Goal: Task Accomplishment & Management: Manage account settings

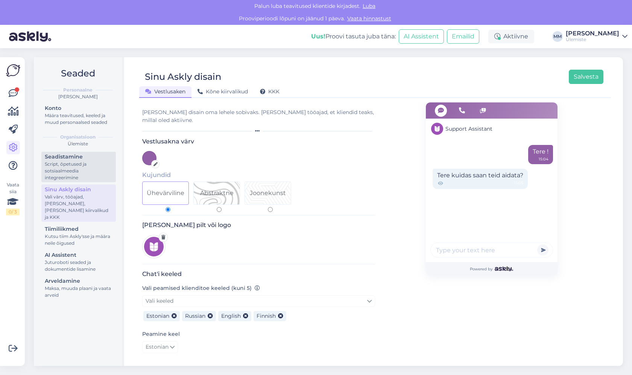
click at [73, 170] on div "Script, õpetused ja sotsiaalmeedia integreerimine" at bounding box center [79, 171] width 68 height 20
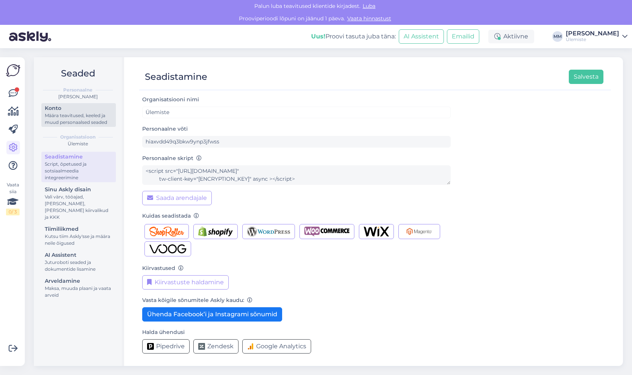
click at [77, 114] on div "Määra teavitused, keeled ja muud personaalsed seaded" at bounding box center [79, 119] width 68 height 14
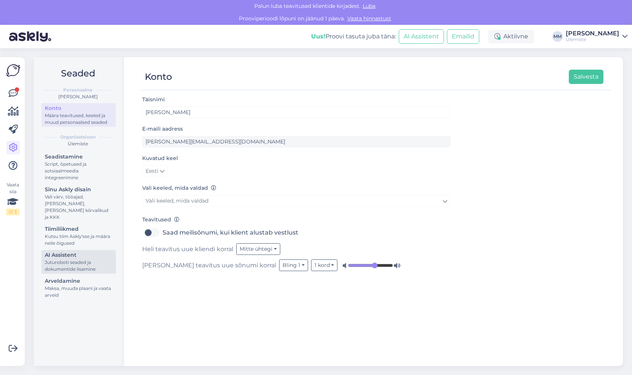
click at [73, 251] on div "AI Assistent" at bounding box center [79, 255] width 68 height 8
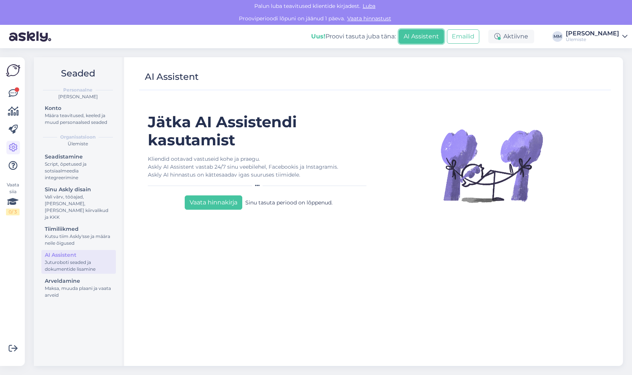
click at [440, 38] on button "AI Assistent" at bounding box center [421, 36] width 45 height 14
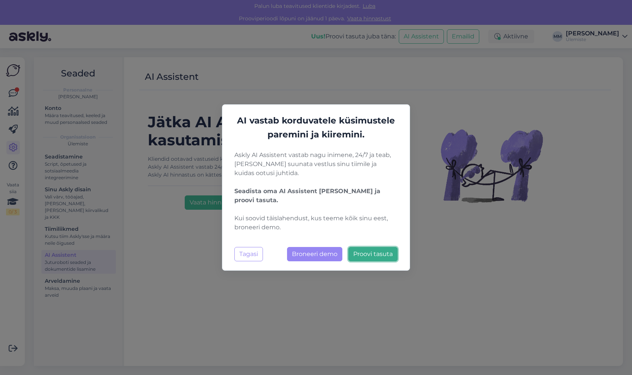
click at [376, 255] on span "Proovi tasuta" at bounding box center [374, 253] width 40 height 7
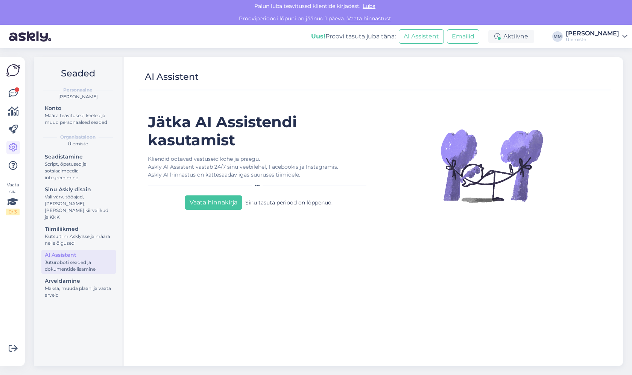
click at [220, 262] on div "Jätka AI Assistendi kasutamist Kliendid ootavad vastuseid kohe ja praegu. Askly…" at bounding box center [258, 236] width 233 height 246
drag, startPoint x: 236, startPoint y: 157, endPoint x: 276, endPoint y: 157, distance: 39.5
click at [276, 157] on div "Kliendid ootavad vastuseid kohe ja praegu. Askly AI Assistent vastab 24/7 sinu …" at bounding box center [259, 167] width 222 height 24
drag, startPoint x: 276, startPoint y: 157, endPoint x: 176, endPoint y: 172, distance: 100.5
click at [276, 158] on div "Kliendid ootavad vastuseid kohe ja praegu. Askly AI Assistent vastab 24/7 sinu …" at bounding box center [259, 167] width 222 height 24
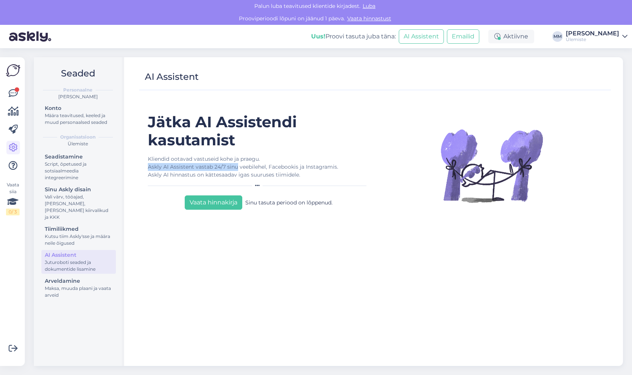
drag, startPoint x: 146, startPoint y: 167, endPoint x: 237, endPoint y: 167, distance: 90.7
click at [237, 167] on div "Jätka AI Assistendi kasutamist Kliendid ootavad vastuseid kohe ja praegu. Askly…" at bounding box center [258, 236] width 233 height 246
click at [238, 167] on div "Kliendid ootavad vastuseid kohe ja praegu. Askly AI Assistent vastab 24/7 sinu …" at bounding box center [259, 167] width 222 height 24
drag, startPoint x: 259, startPoint y: 202, endPoint x: 331, endPoint y: 201, distance: 71.5
click at [331, 201] on div "Sinu tasuta periood on lõppenud." at bounding box center [288, 202] width 87 height 14
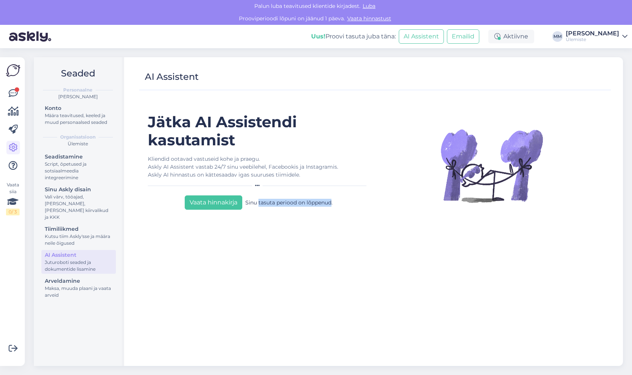
click at [331, 201] on div "Sinu tasuta periood on lõppenud." at bounding box center [288, 202] width 87 height 14
drag, startPoint x: 316, startPoint y: 204, endPoint x: 249, endPoint y: 201, distance: 67.1
click at [247, 204] on div "Vaata hinnakirja Sinu tasuta periood on lõppenud." at bounding box center [259, 200] width 222 height 17
